Goal: Task Accomplishment & Management: Use online tool/utility

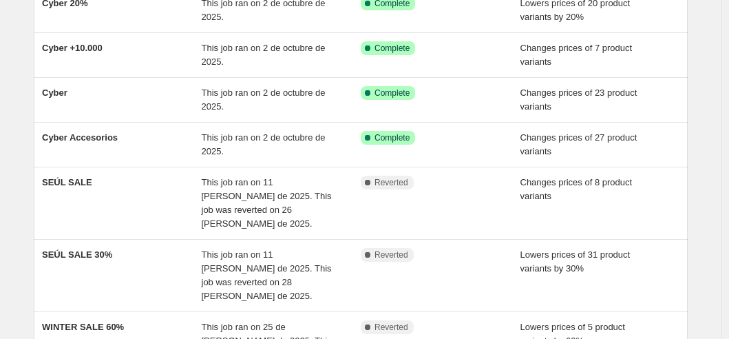
scroll to position [247, 0]
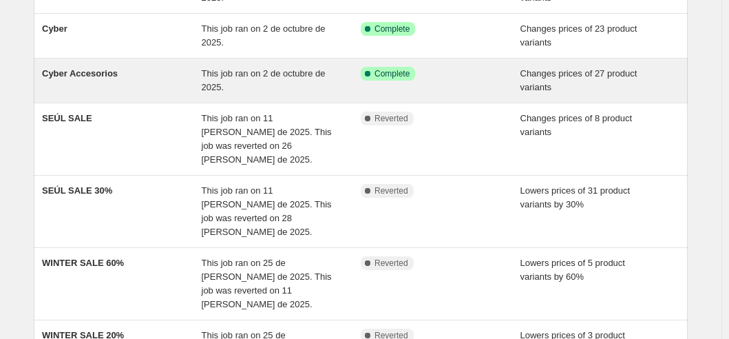
click at [259, 73] on span "This job ran on 2 de octubre de 2025." at bounding box center [264, 80] width 124 height 24
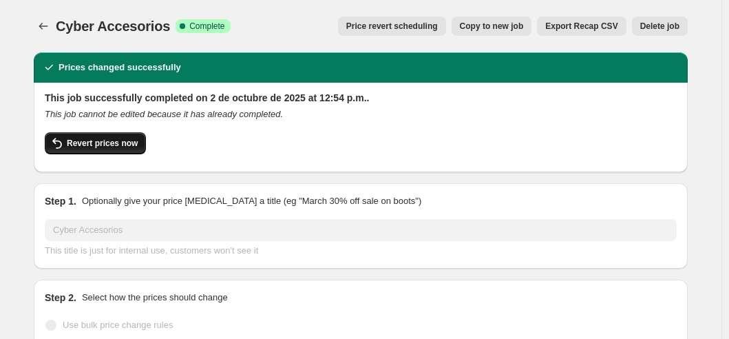
click at [121, 147] on span "Revert prices now" at bounding box center [102, 143] width 71 height 11
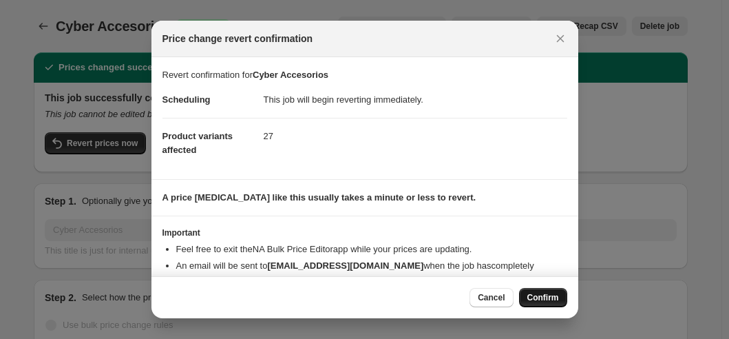
click at [545, 295] on span "Confirm" at bounding box center [543, 297] width 32 height 11
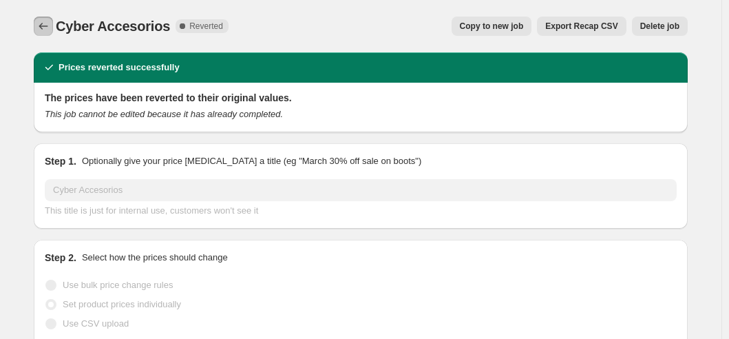
click at [43, 30] on icon "Price change jobs" at bounding box center [43, 26] width 14 height 14
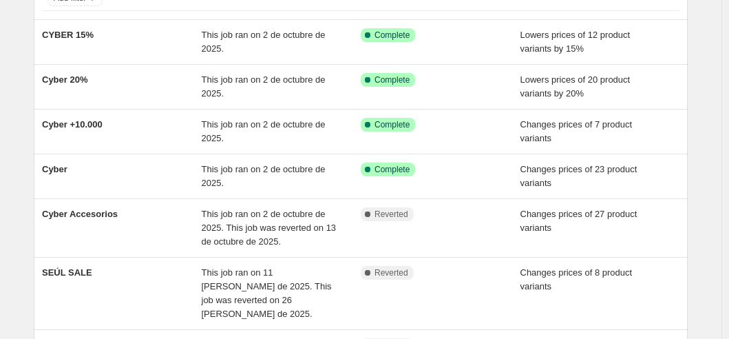
scroll to position [138, 0]
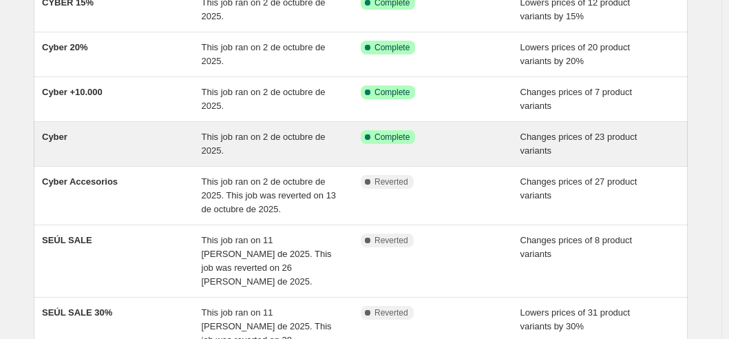
click at [264, 143] on div "This job ran on 2 de octubre de 2025." at bounding box center [282, 144] width 160 height 28
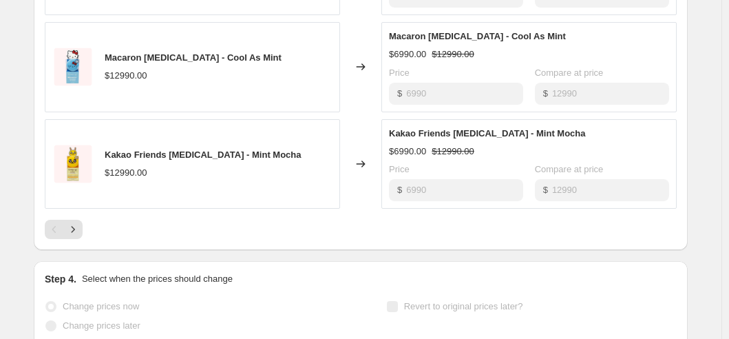
scroll to position [998, 0]
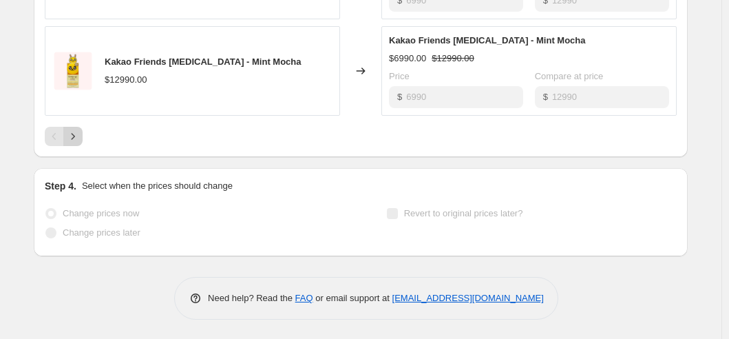
click at [76, 140] on icon "Next" at bounding box center [73, 136] width 14 height 14
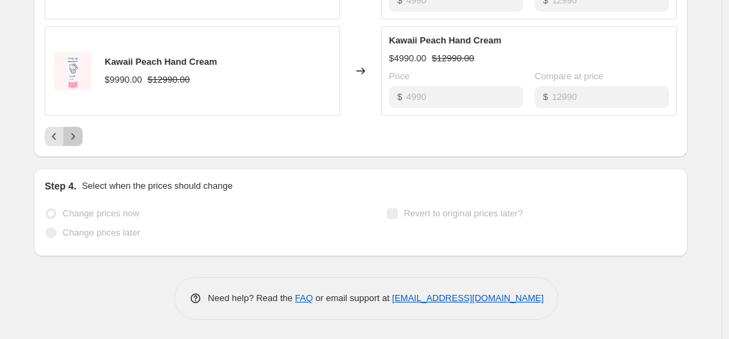
click at [78, 139] on icon "Next" at bounding box center [73, 136] width 14 height 14
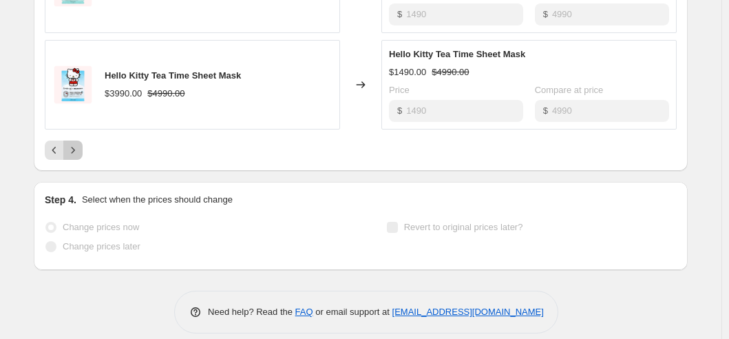
click at [78, 143] on icon "Next" at bounding box center [73, 150] width 14 height 14
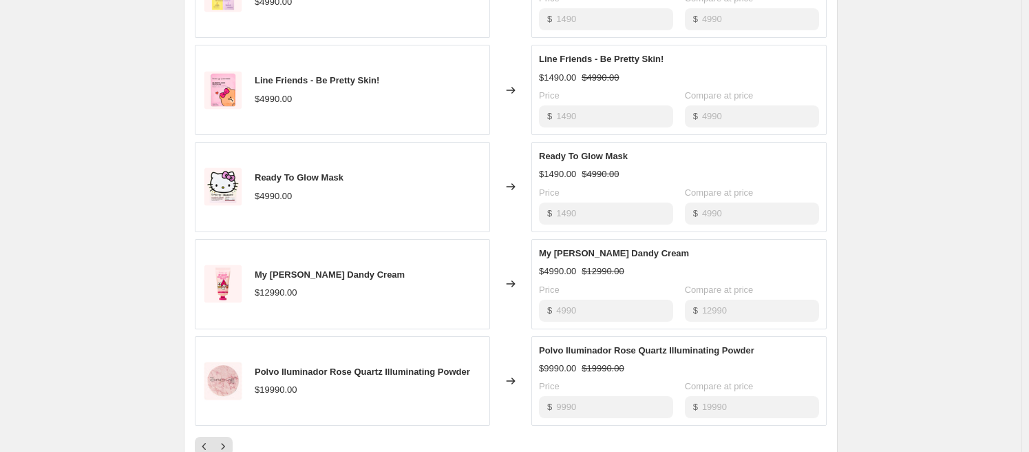
scroll to position [690, 0]
click at [230, 338] on icon "Next" at bounding box center [223, 445] width 14 height 14
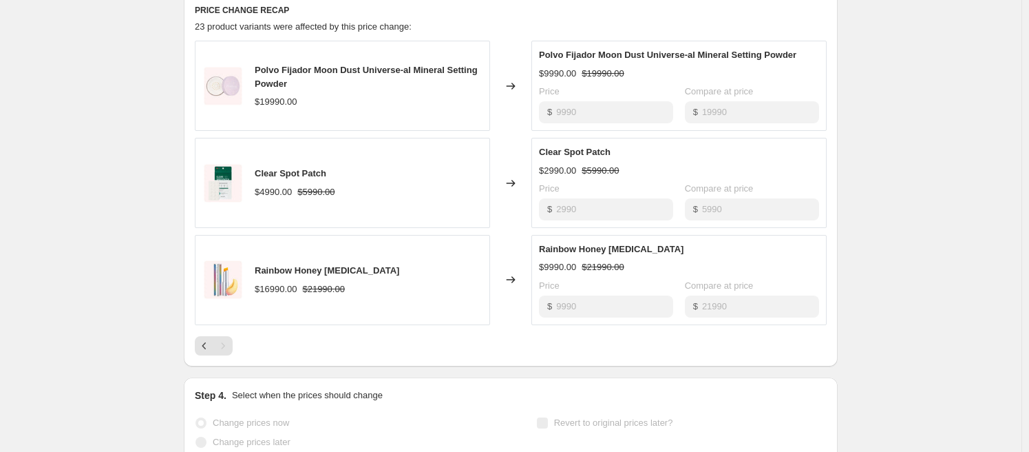
scroll to position [594, 0]
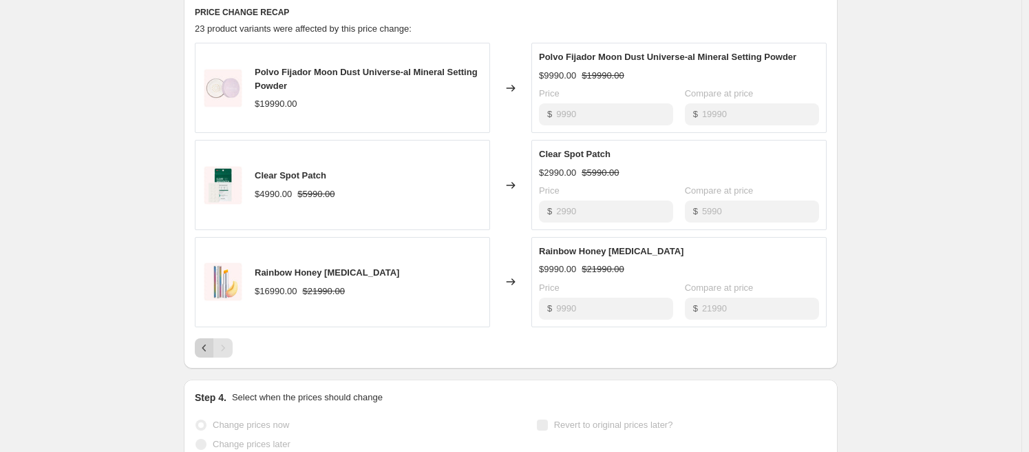
click at [209, 338] on icon "Previous" at bounding box center [205, 348] width 14 height 14
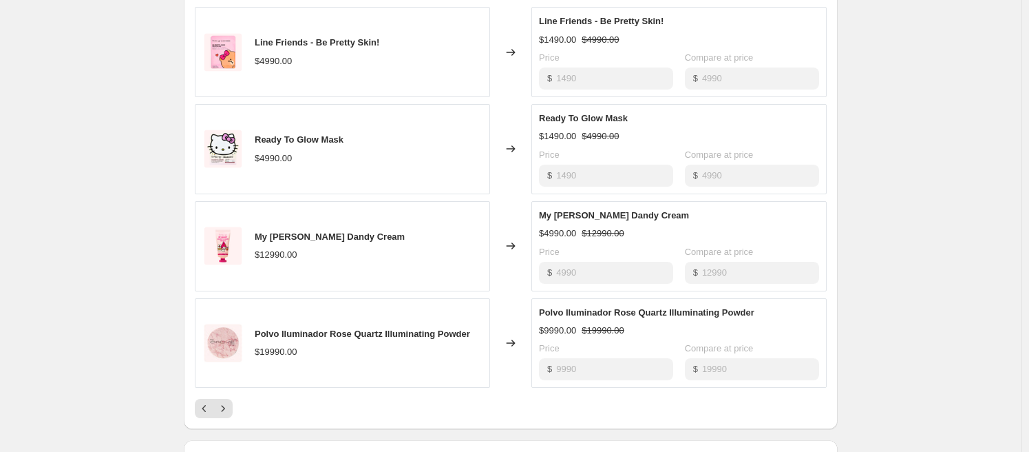
scroll to position [732, 0]
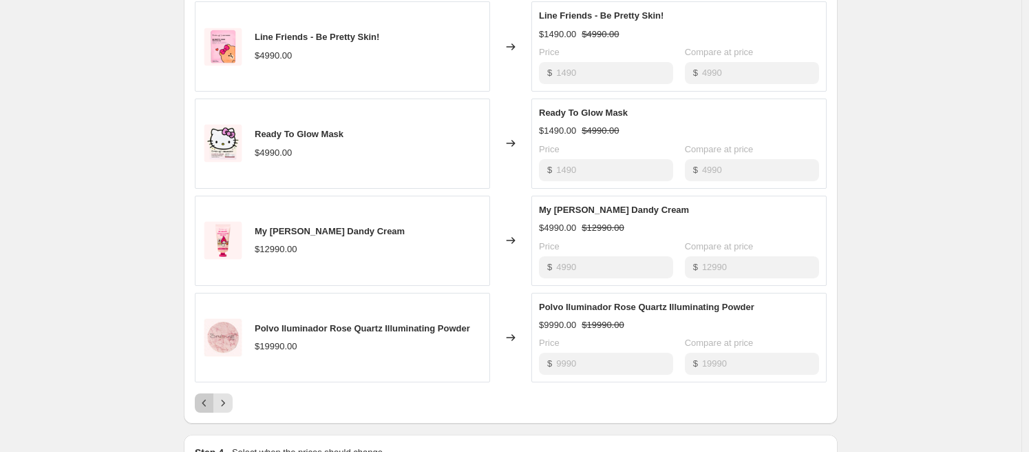
click at [206, 338] on icon "Previous" at bounding box center [205, 403] width 14 height 14
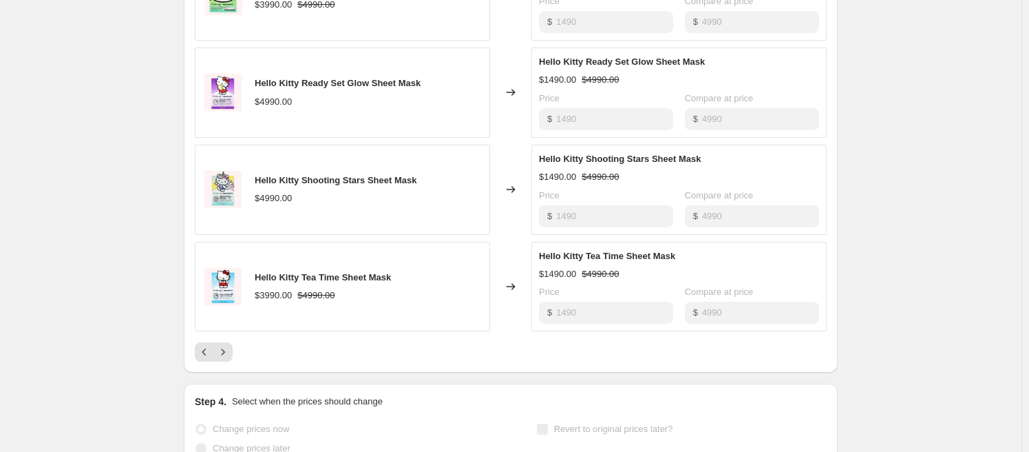
scroll to position [803, 0]
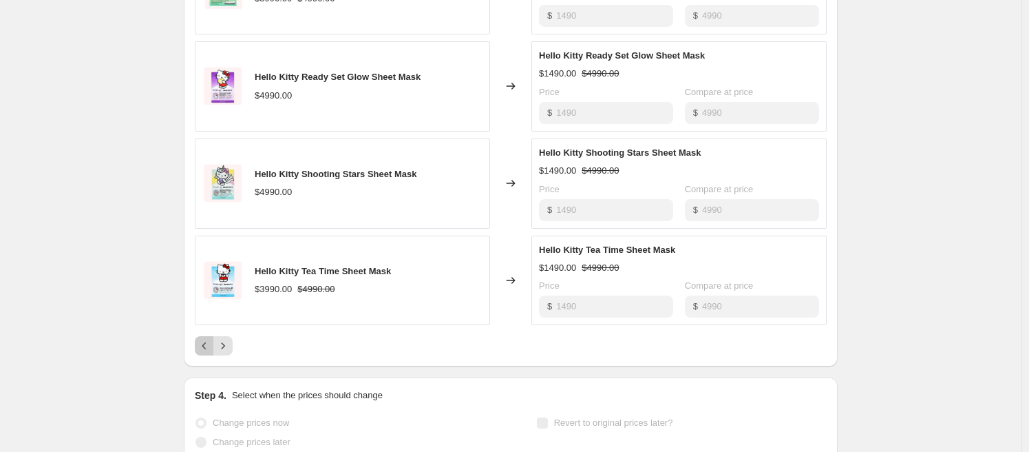
click at [211, 338] on icon "Previous" at bounding box center [205, 346] width 14 height 14
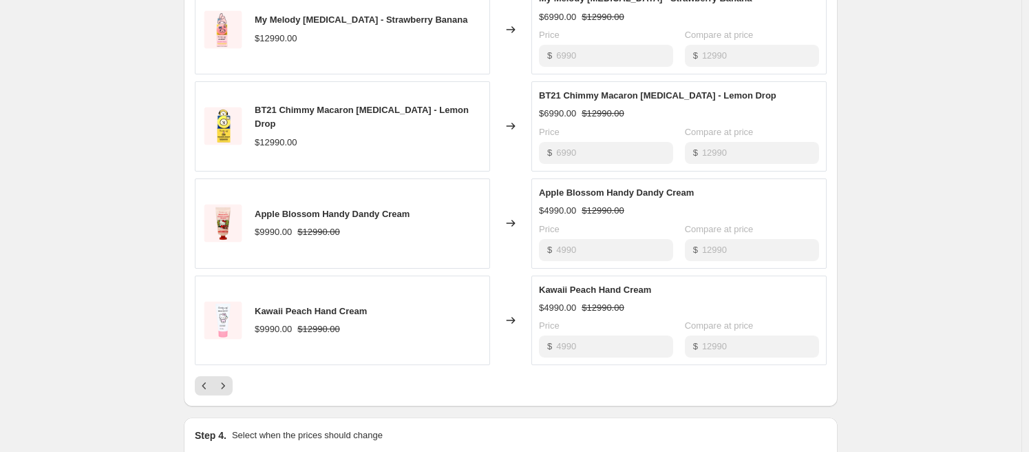
scroll to position [886, 0]
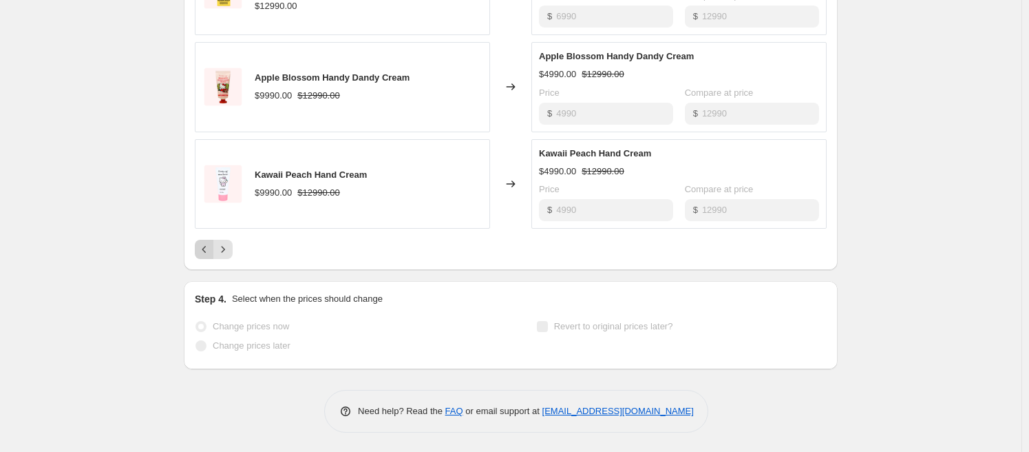
click at [205, 252] on icon "Previous" at bounding box center [205, 249] width 14 height 14
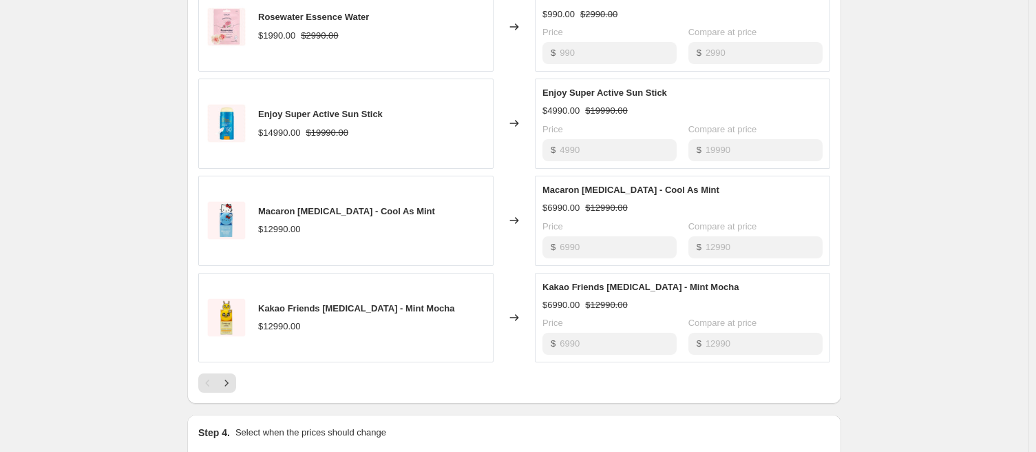
scroll to position [795, 0]
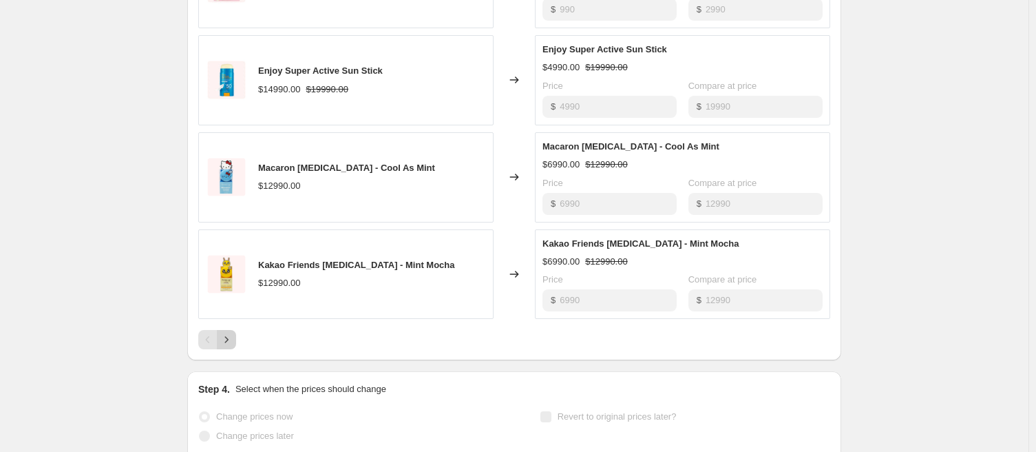
click at [223, 330] on button "Next" at bounding box center [226, 339] width 19 height 19
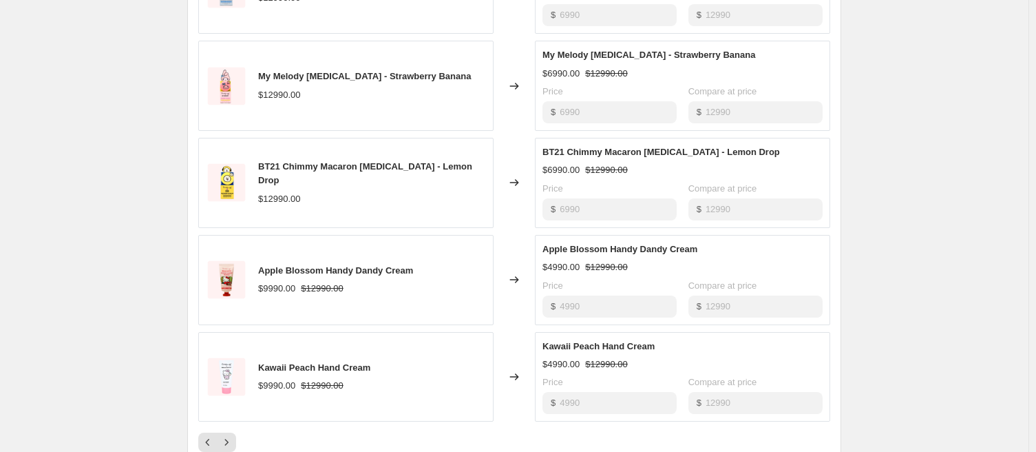
scroll to position [694, 0]
click at [226, 338] on icon "Next" at bounding box center [227, 441] width 14 height 14
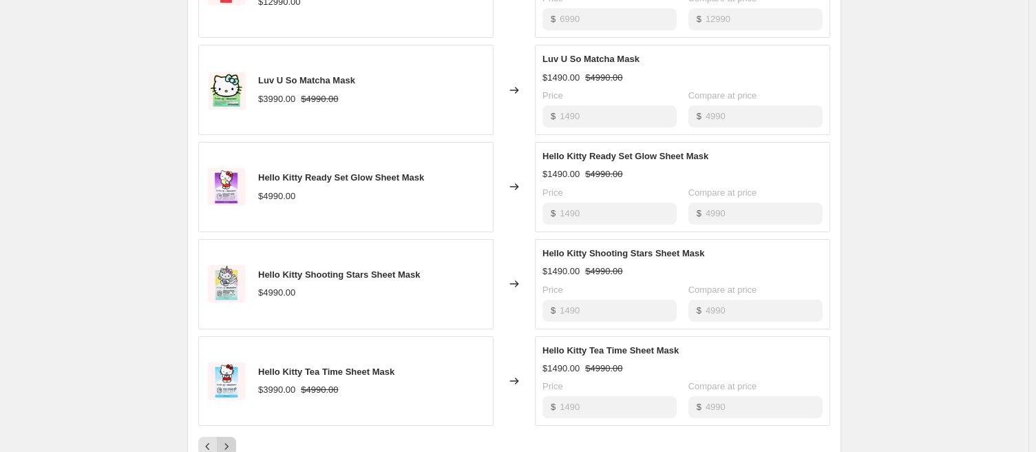
scroll to position [719, 0]
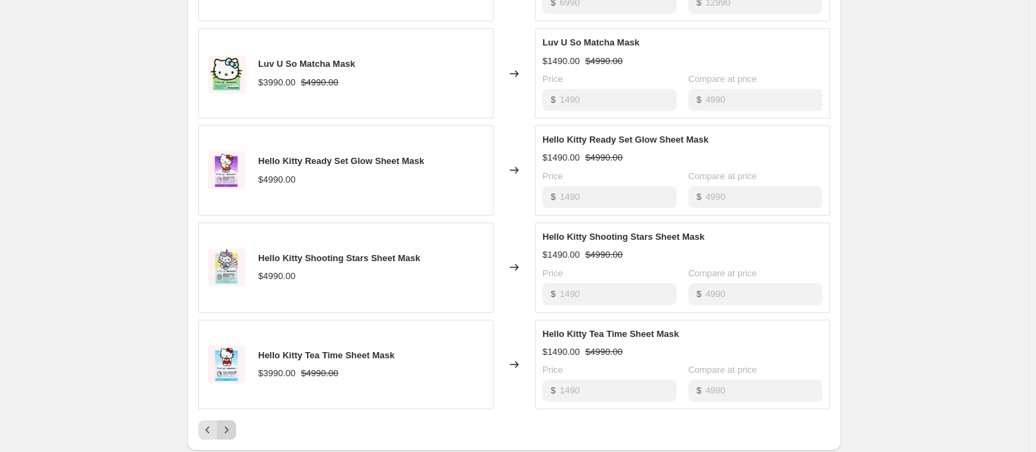
click at [224, 338] on icon "Next" at bounding box center [227, 430] width 14 height 14
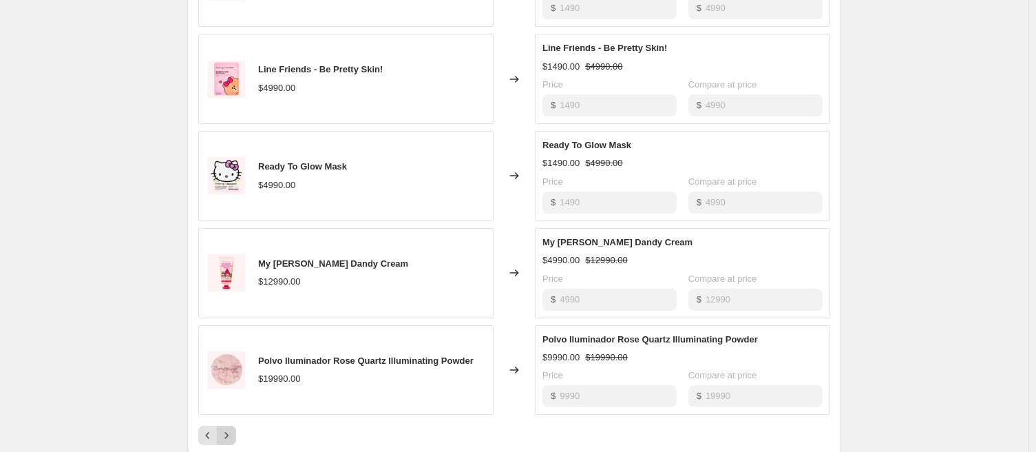
scroll to position [702, 0]
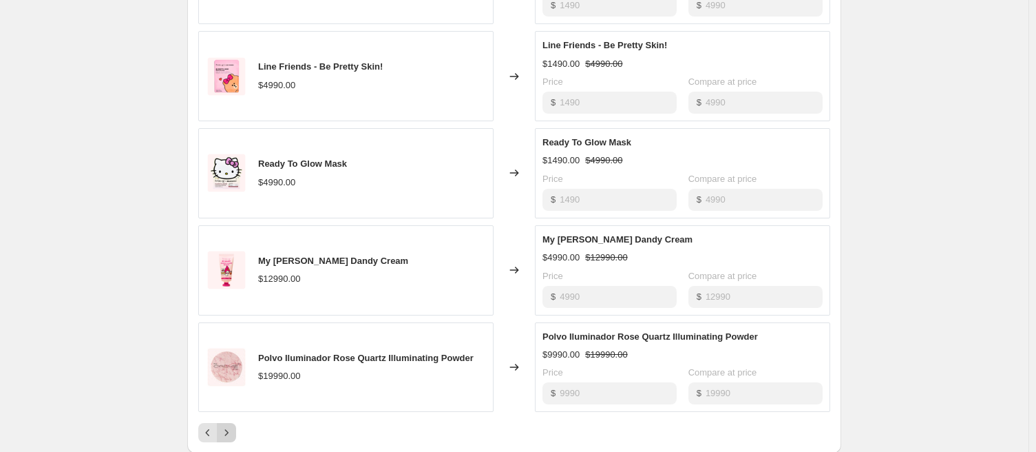
click at [229, 338] on icon "Next" at bounding box center [227, 433] width 14 height 14
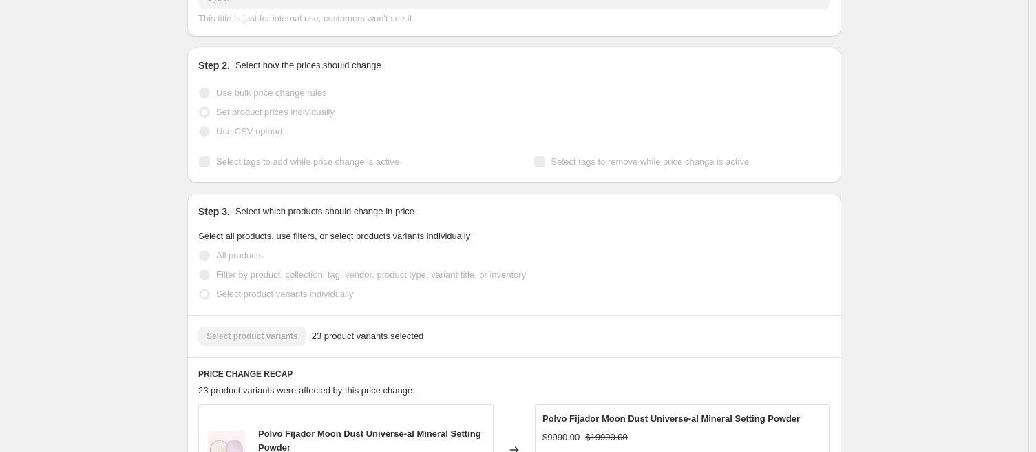
scroll to position [0, 0]
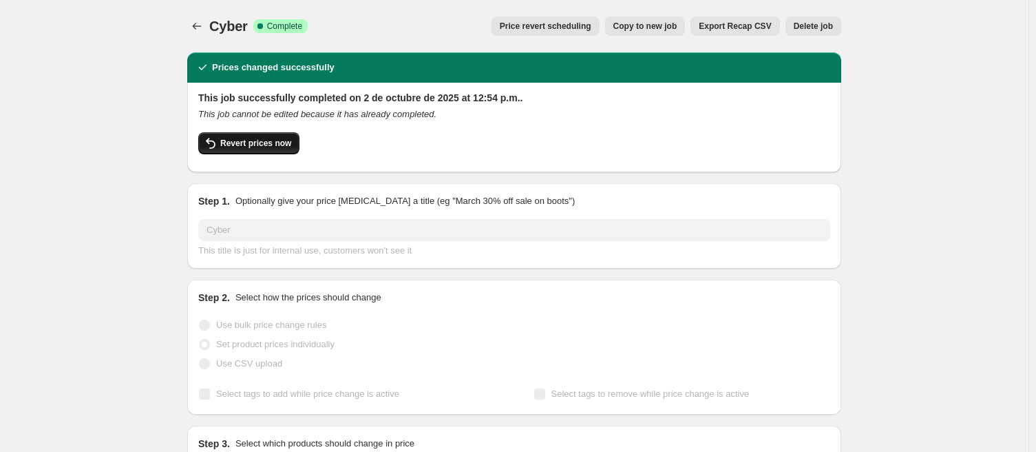
click at [249, 137] on button "Revert prices now" at bounding box center [248, 143] width 101 height 22
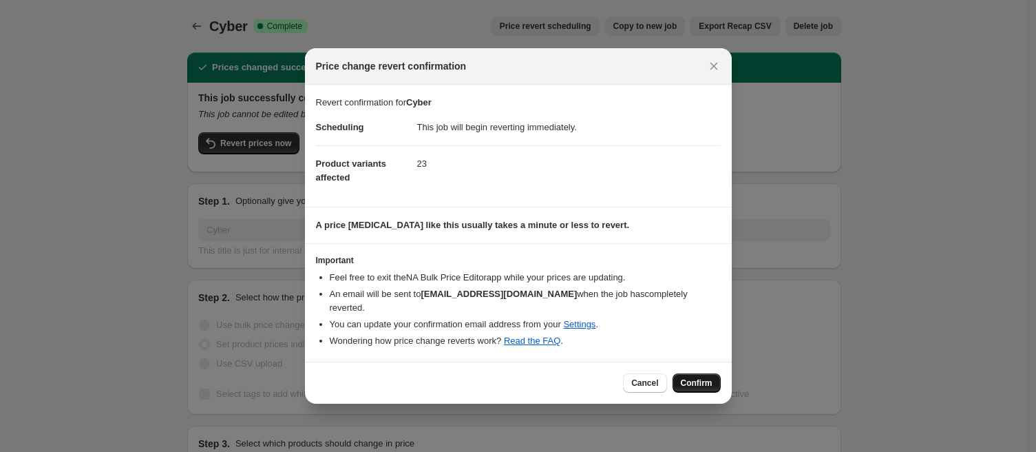
click at [702, 338] on span "Confirm" at bounding box center [697, 382] width 32 height 11
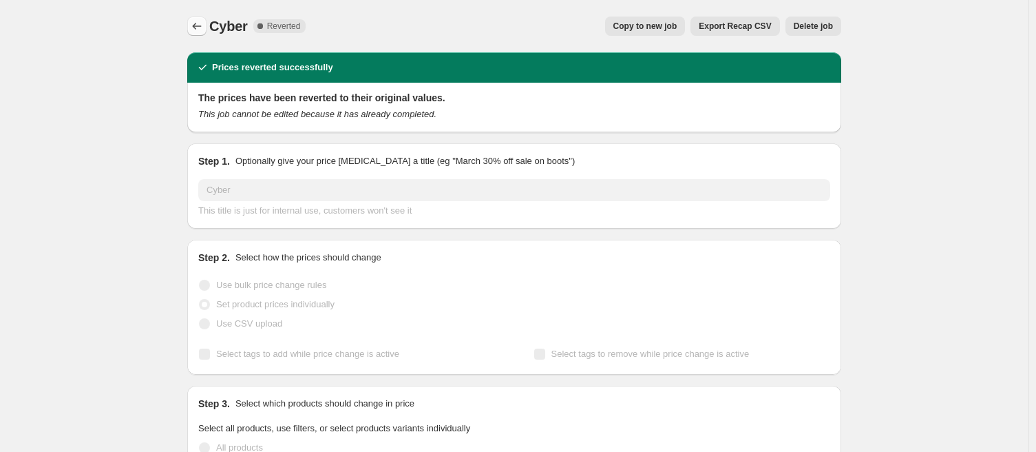
click at [193, 21] on icon "Price change jobs" at bounding box center [197, 26] width 14 height 14
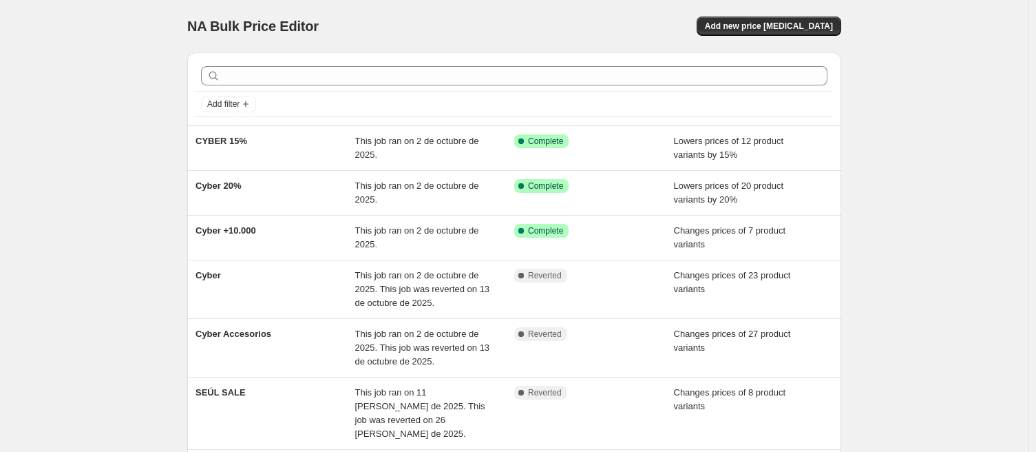
click at [383, 34] on div "NA Bulk Price Editor" at bounding box center [344, 26] width 315 height 19
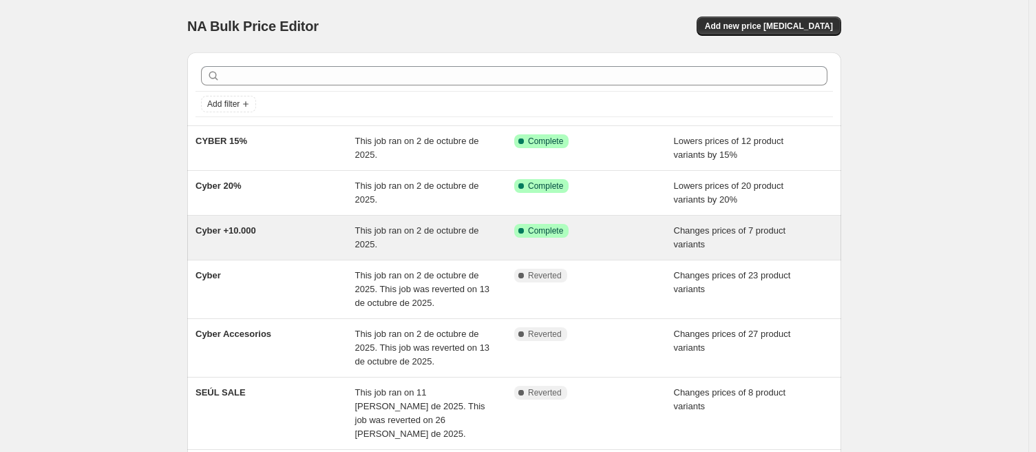
click at [368, 232] on span "This job ran on 2 de octubre de 2025." at bounding box center [417, 237] width 124 height 24
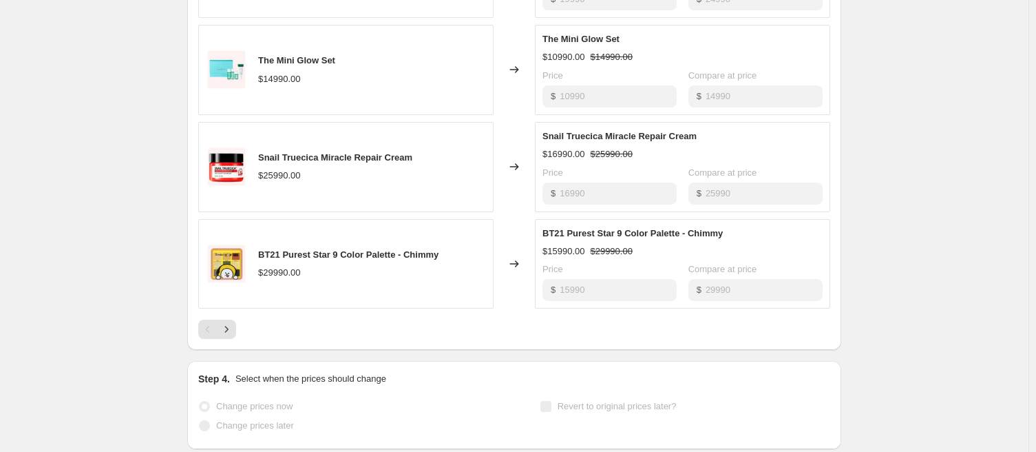
scroll to position [817, 0]
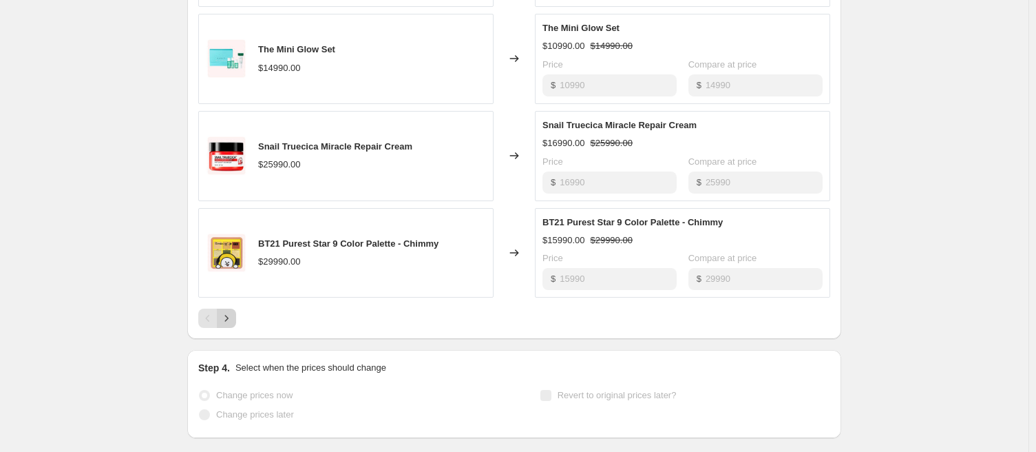
click at [227, 319] on icon "Next" at bounding box center [227, 318] width 14 height 14
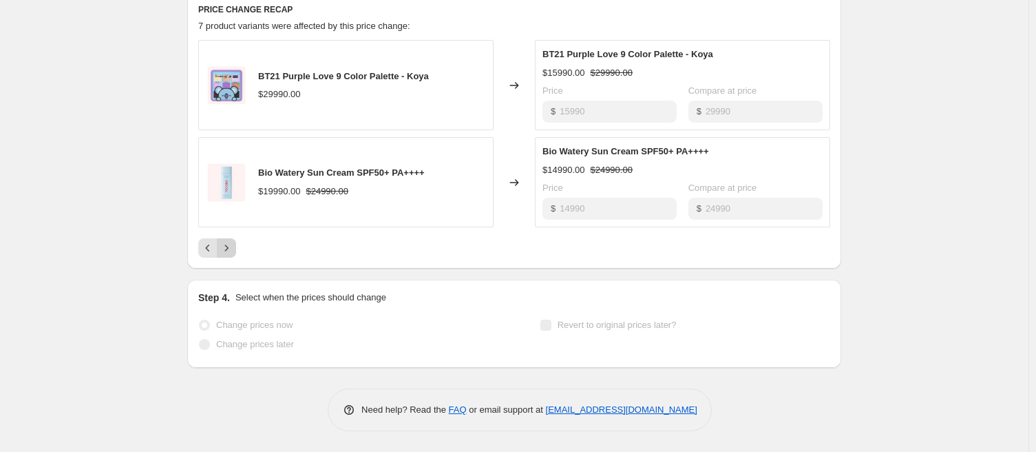
scroll to position [595, 0]
click at [205, 242] on icon "Previous" at bounding box center [208, 249] width 14 height 14
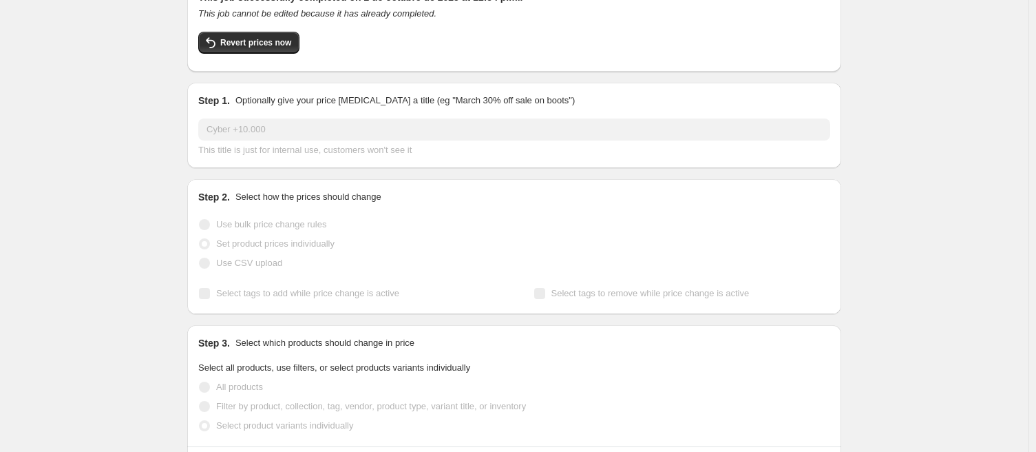
scroll to position [0, 0]
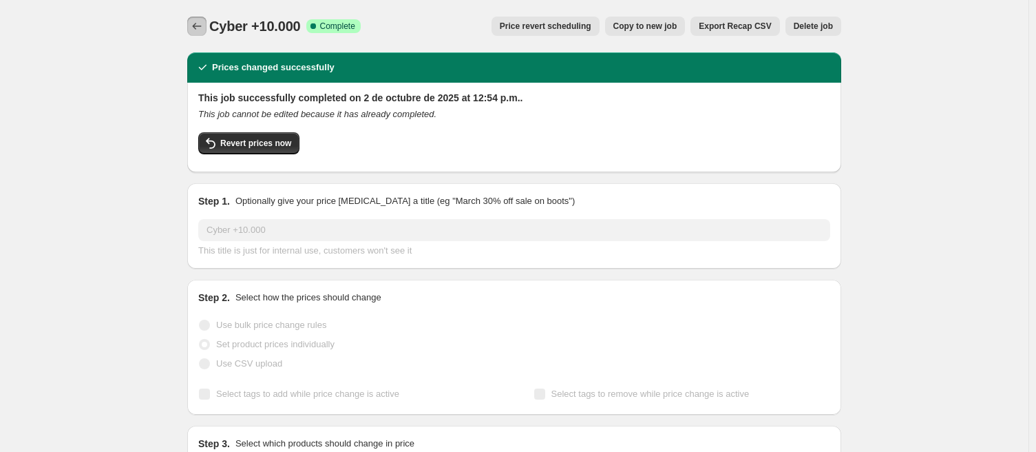
click at [196, 27] on icon "Price change jobs" at bounding box center [197, 26] width 14 height 14
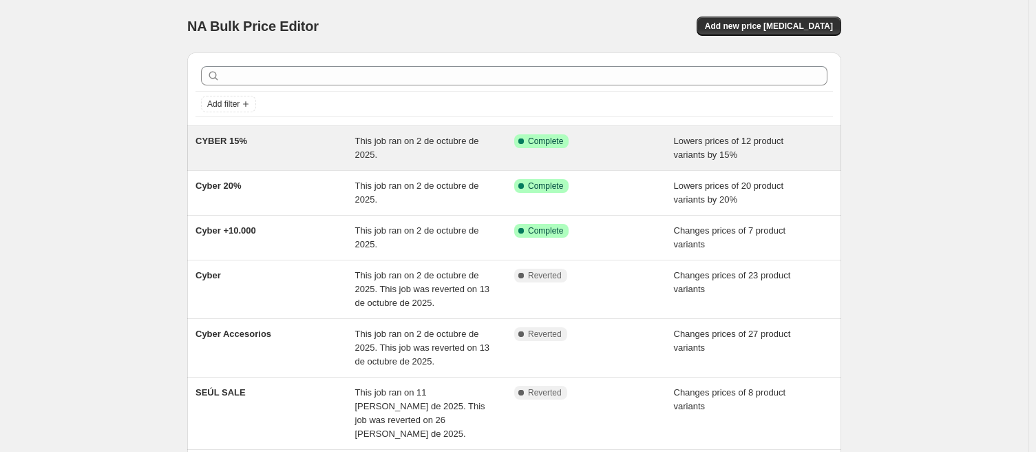
click at [461, 150] on div "This job ran on 2 de octubre de 2025." at bounding box center [435, 148] width 160 height 28
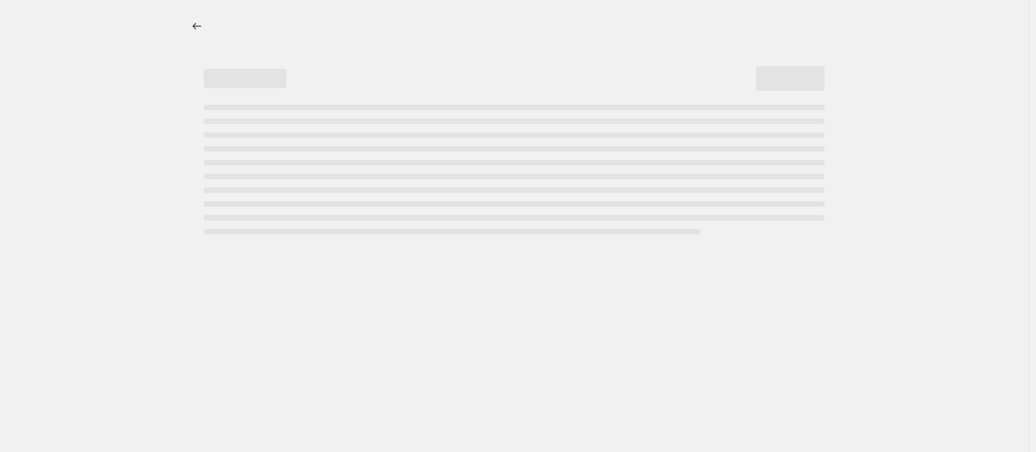
select select "percentage"
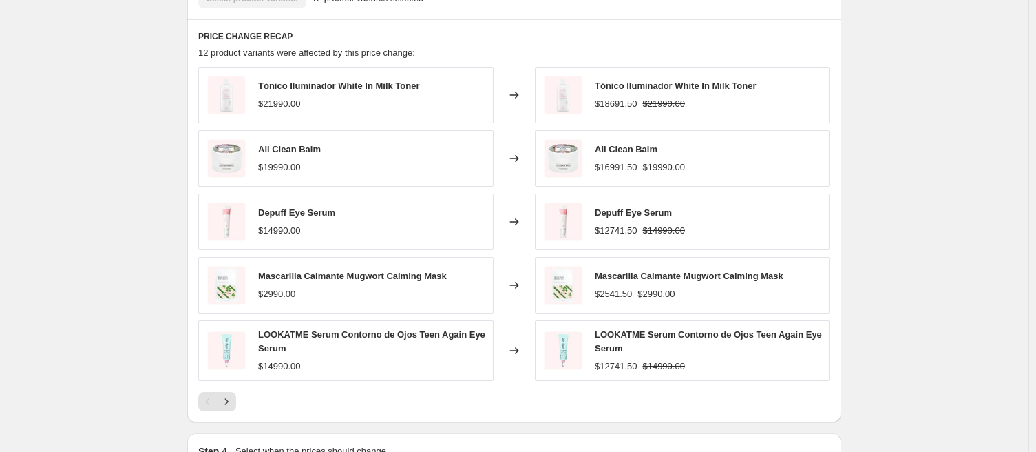
scroll to position [1023, 0]
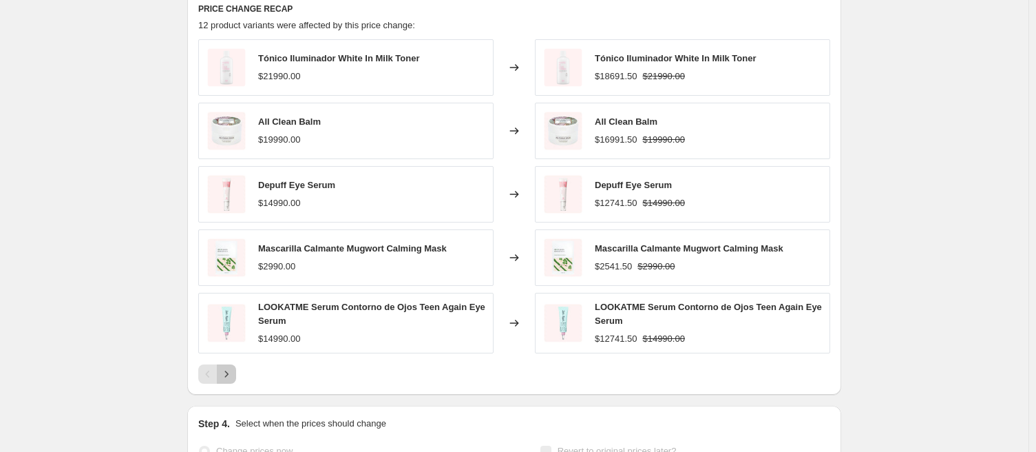
click at [229, 338] on icon "Next" at bounding box center [227, 374] width 14 height 14
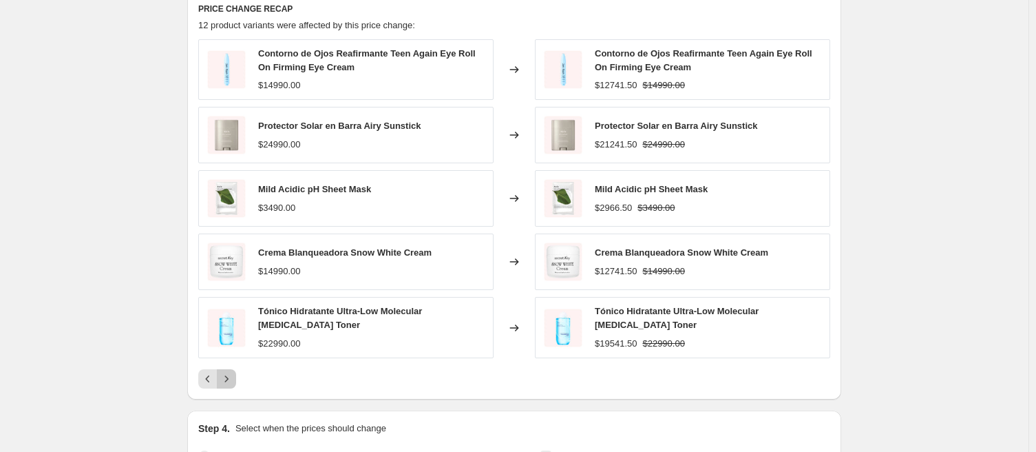
click at [229, 338] on icon "Next" at bounding box center [227, 379] width 14 height 14
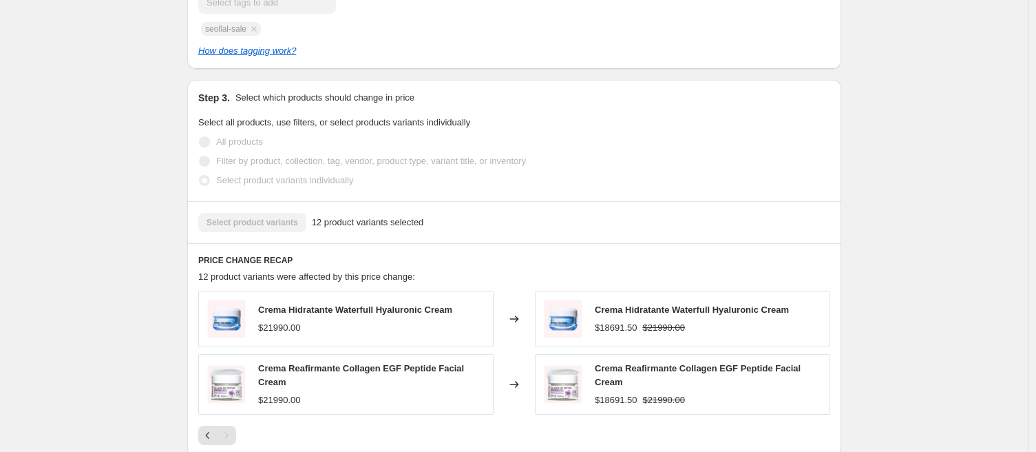
scroll to position [0, 0]
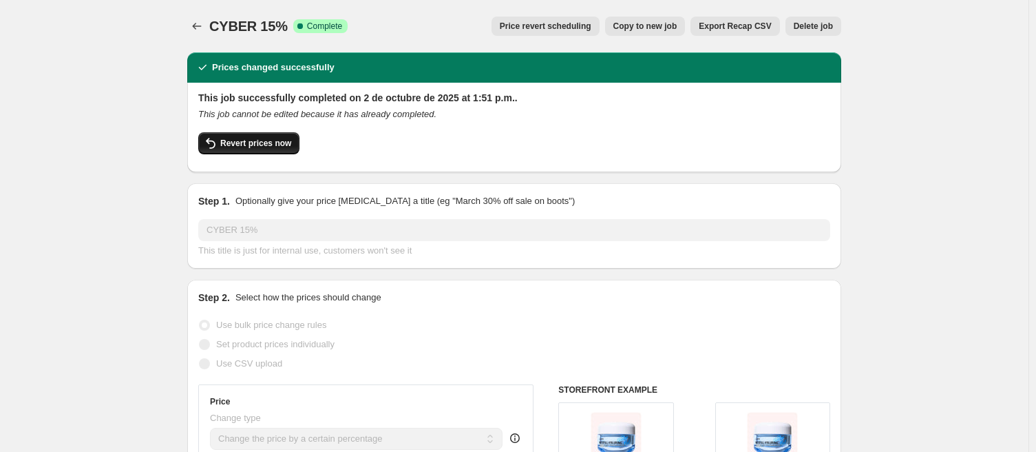
click at [251, 139] on span "Revert prices now" at bounding box center [255, 143] width 71 height 11
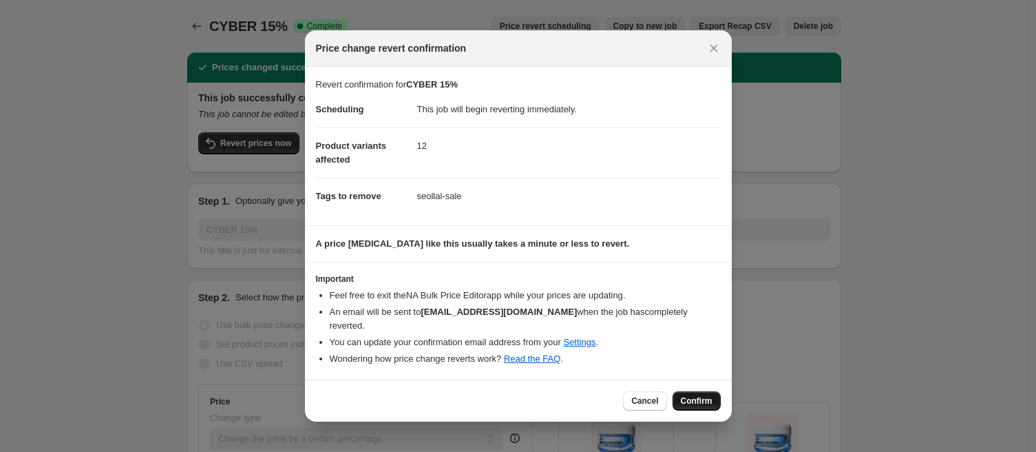
click at [700, 338] on span "Confirm" at bounding box center [697, 400] width 32 height 11
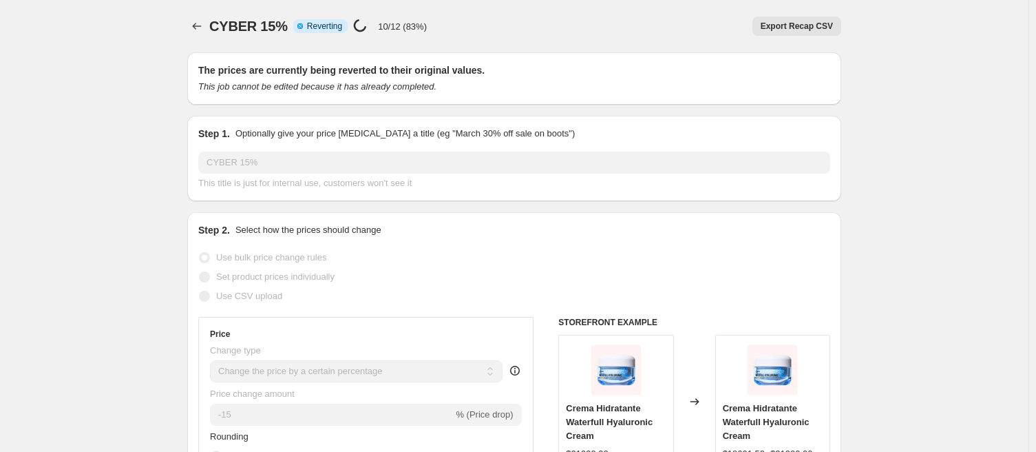
select select "percentage"
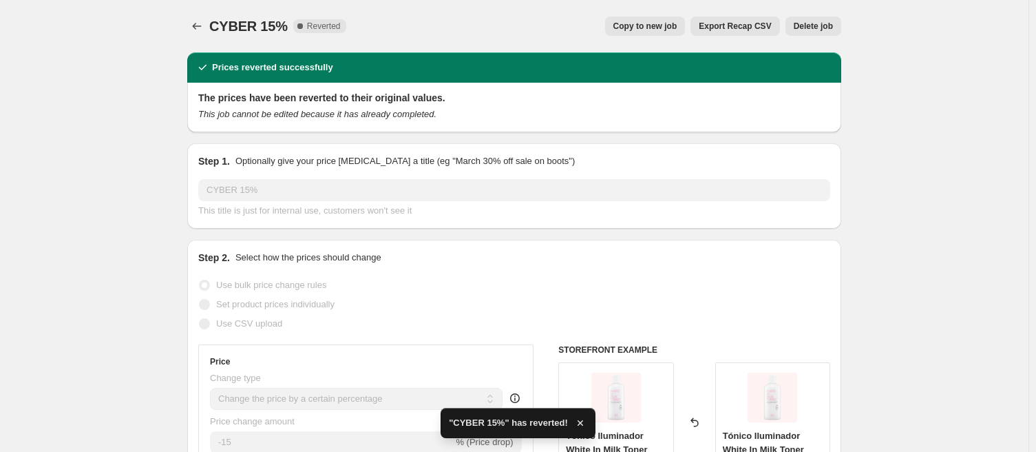
click at [461, 208] on div "This title is just for internal use, customers won't see it" at bounding box center [514, 211] width 632 height 14
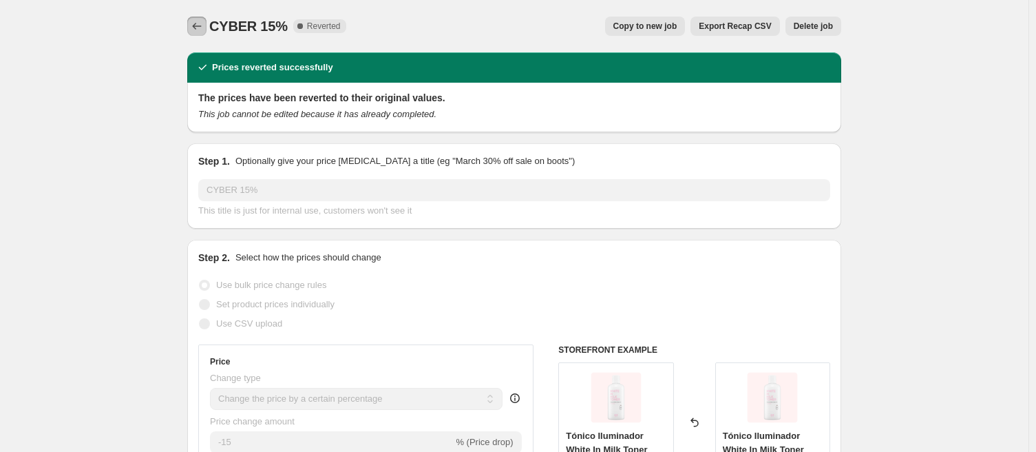
click at [193, 21] on icon "Price change jobs" at bounding box center [197, 26] width 14 height 14
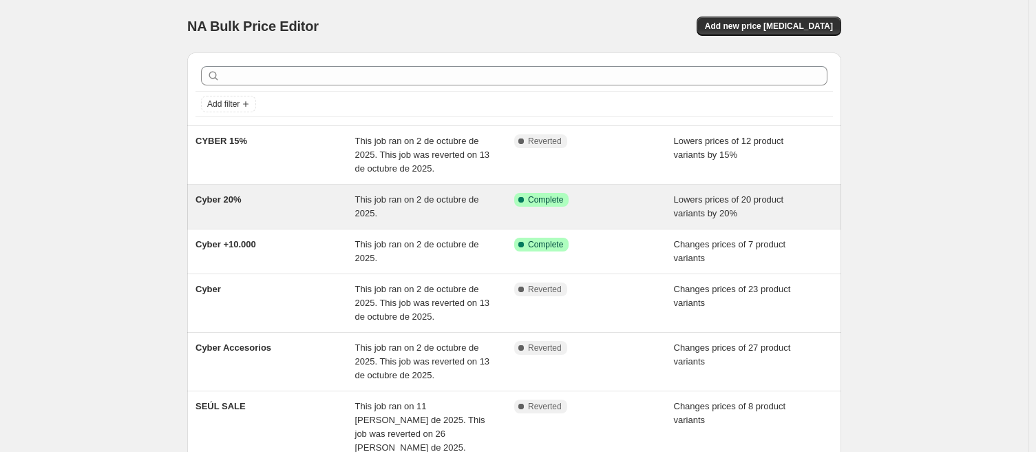
click at [312, 205] on div "Cyber 20%" at bounding box center [276, 207] width 160 height 28
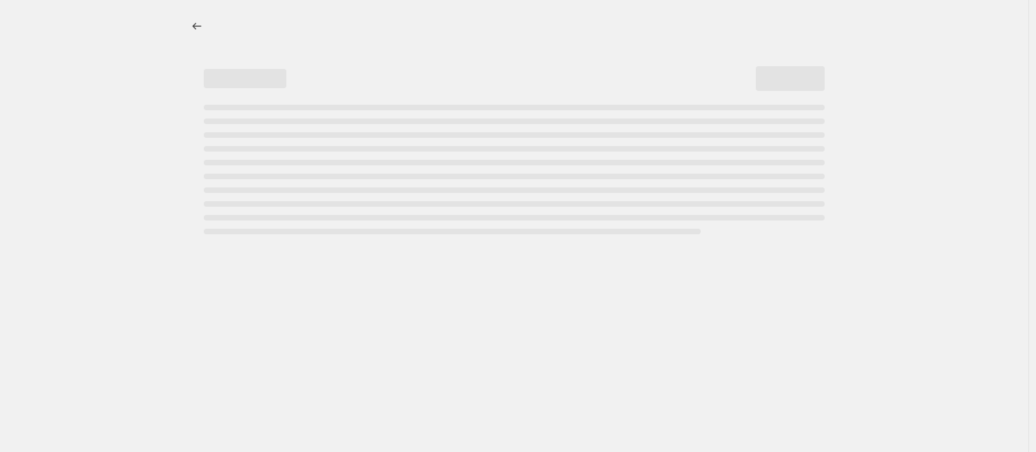
select select "percentage"
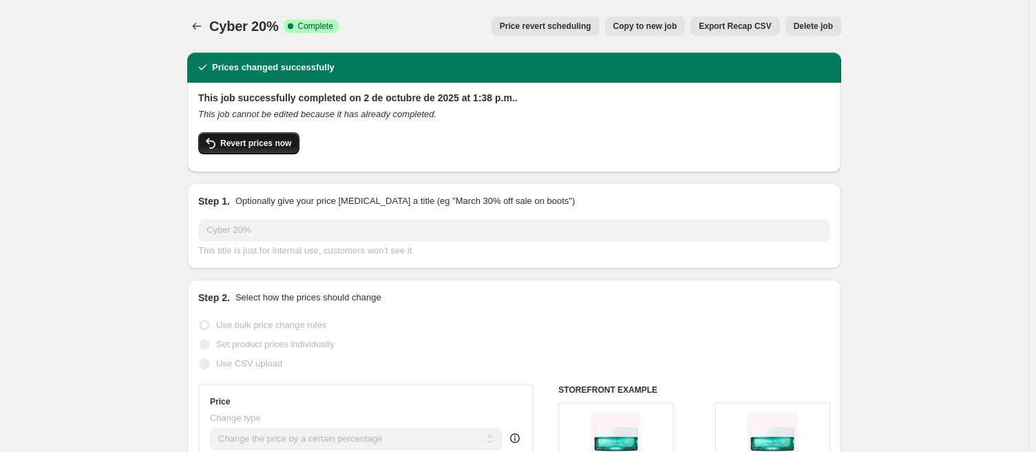
click at [228, 144] on span "Revert prices now" at bounding box center [255, 143] width 71 height 11
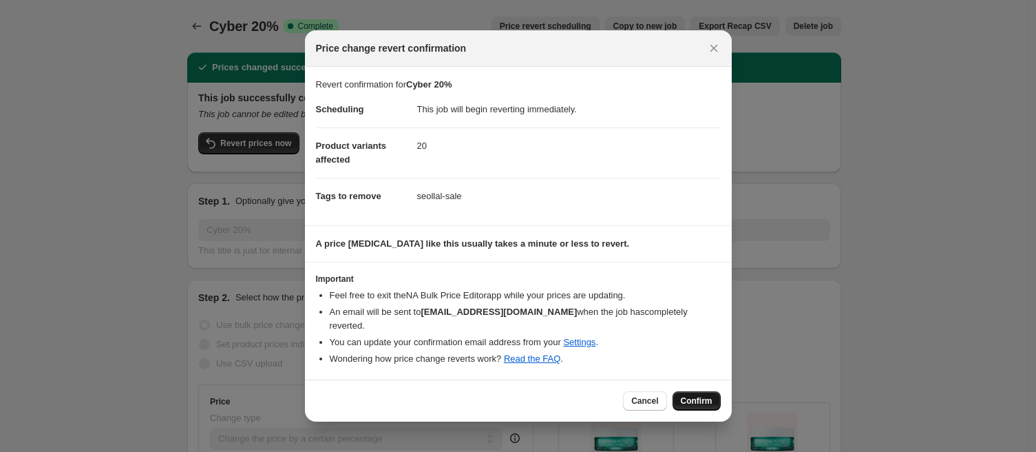
click at [693, 338] on span "Confirm" at bounding box center [697, 400] width 32 height 11
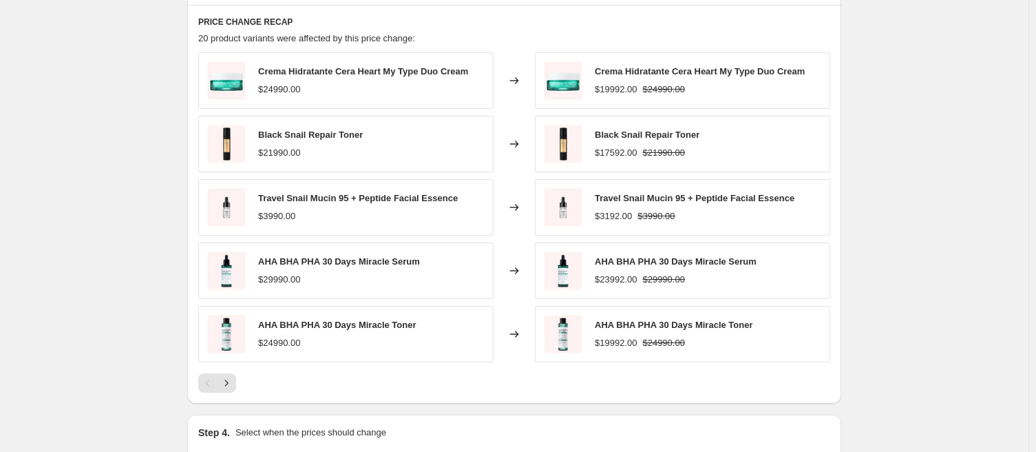
scroll to position [943, 0]
click at [227, 338] on icon "Next" at bounding box center [227, 382] width 14 height 14
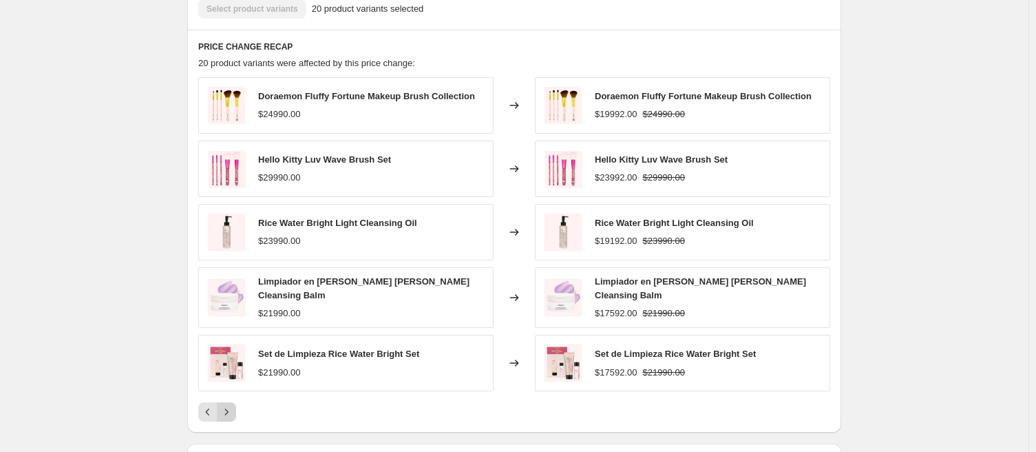
scroll to position [912, 0]
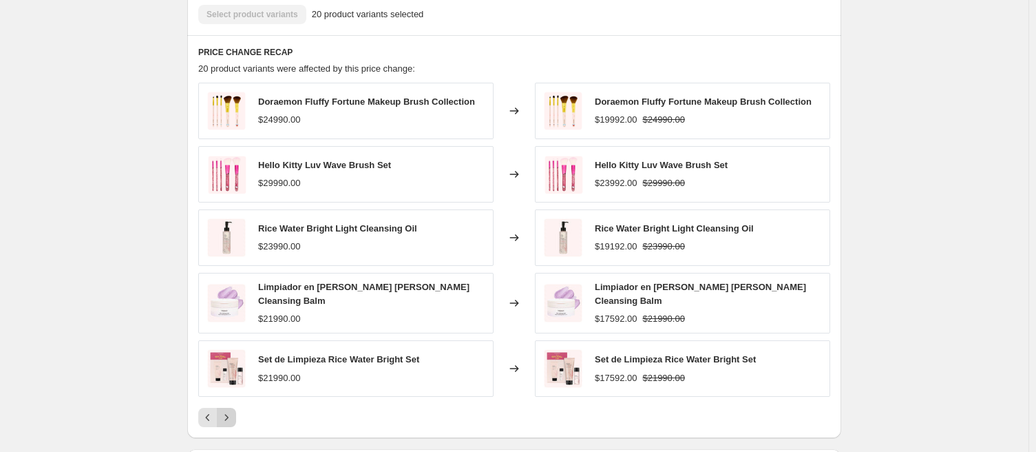
click at [228, 338] on icon "Next" at bounding box center [227, 417] width 14 height 14
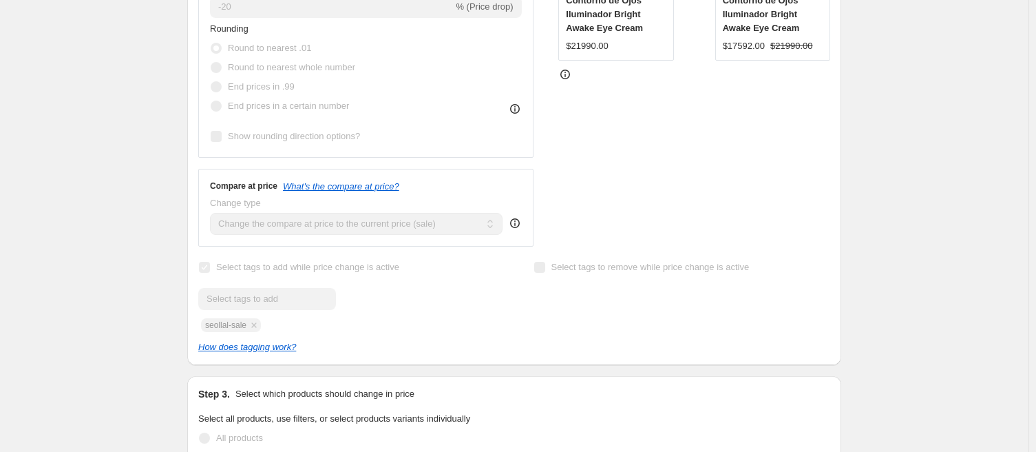
scroll to position [0, 0]
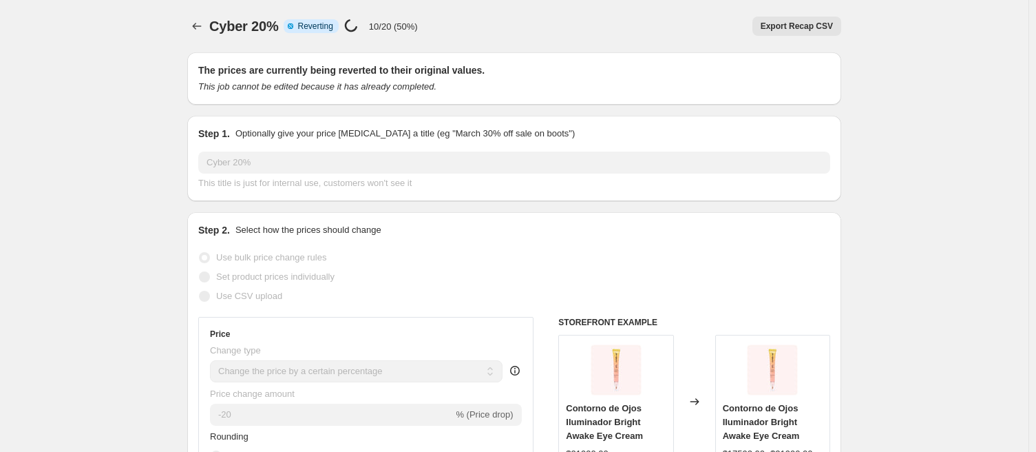
select select "percentage"
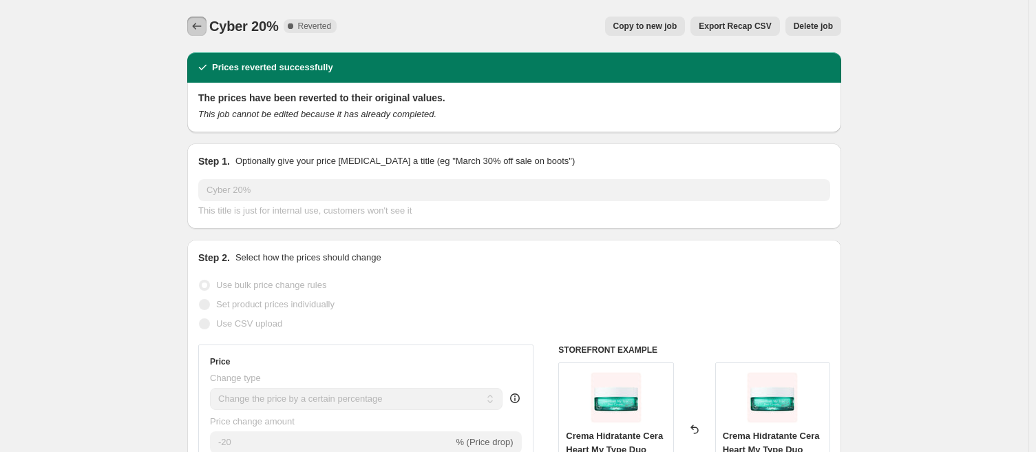
click at [196, 30] on icon "Price change jobs" at bounding box center [197, 26] width 14 height 14
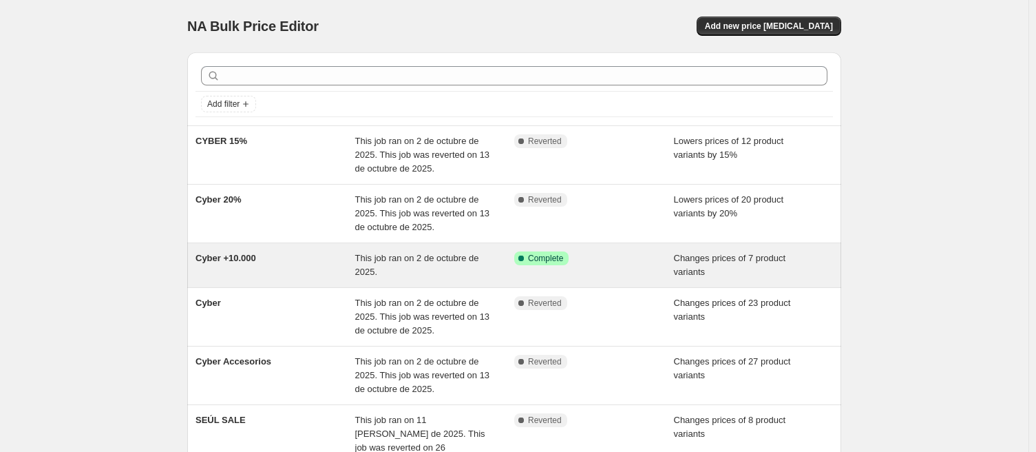
click at [408, 263] on div "This job ran on 2 de octubre de 2025." at bounding box center [435, 265] width 160 height 28
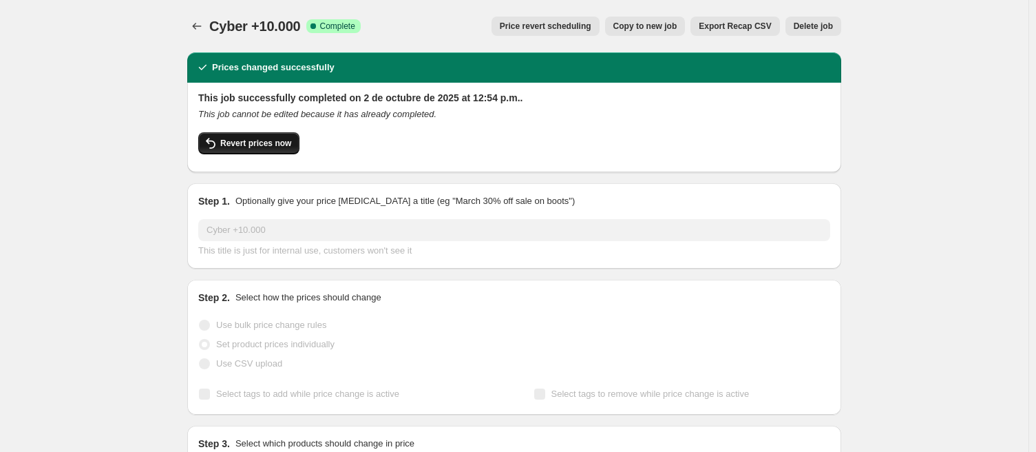
click at [265, 146] on span "Revert prices now" at bounding box center [255, 143] width 71 height 11
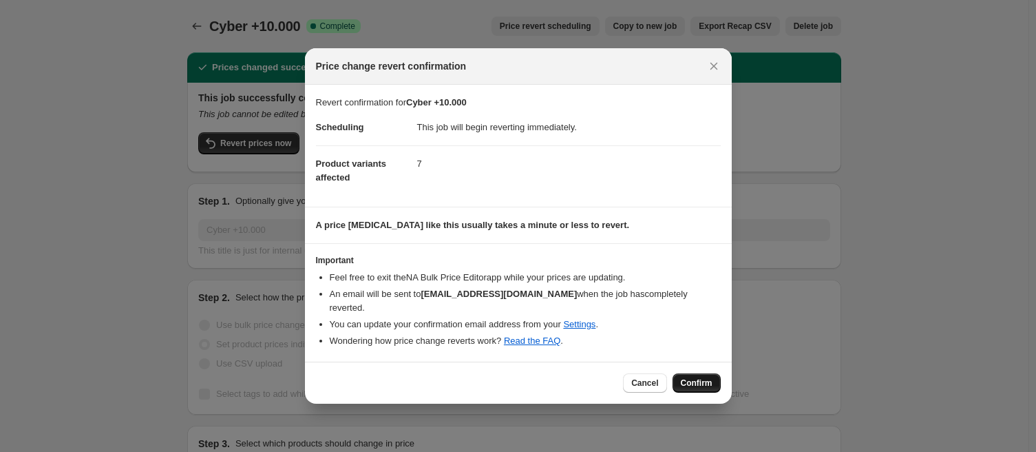
click at [684, 338] on span "Confirm" at bounding box center [697, 382] width 32 height 11
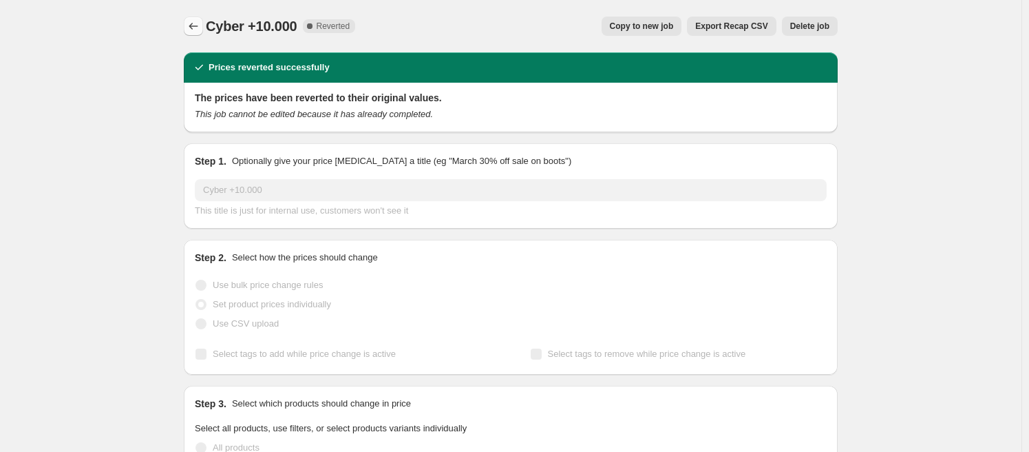
click at [200, 30] on icon "Price change jobs" at bounding box center [194, 26] width 14 height 14
